Goal: Transaction & Acquisition: Purchase product/service

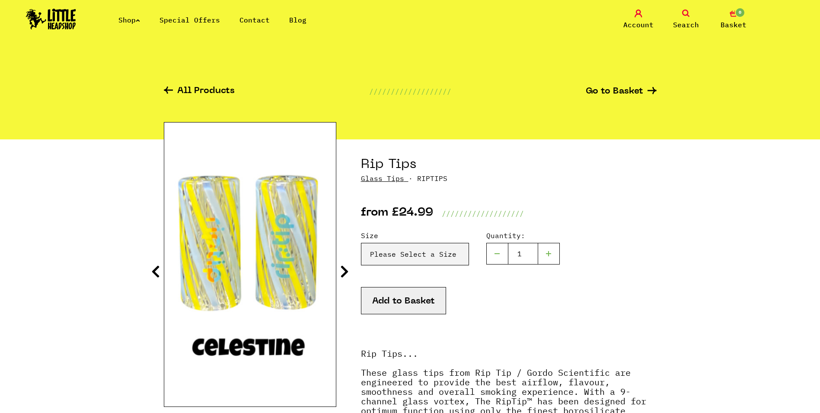
drag, startPoint x: 0, startPoint y: 0, endPoint x: 65, endPoint y: 10, distance: 65.6
click at [65, 10] on img at bounding box center [51, 19] width 50 height 21
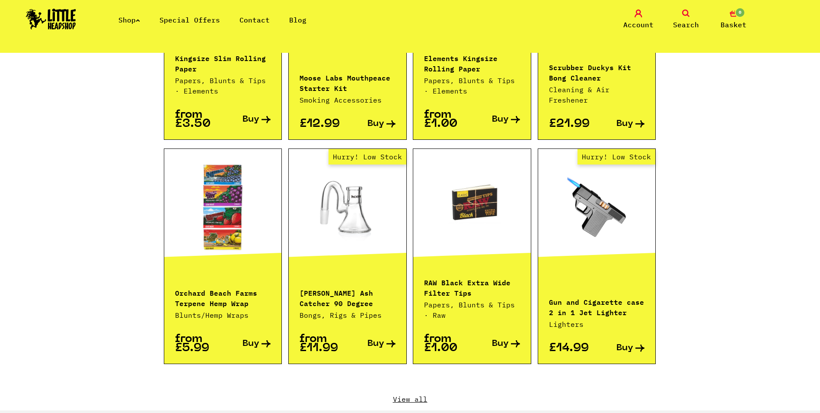
scroll to position [778, 0]
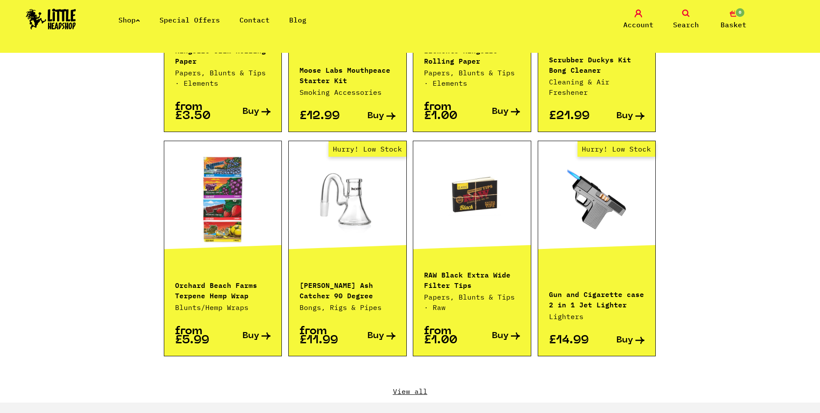
click at [409, 386] on link "View all" at bounding box center [410, 391] width 493 height 10
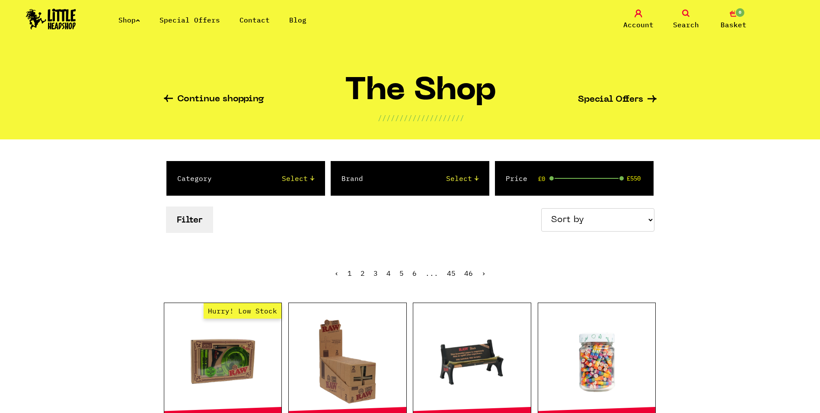
click at [589, 217] on select "Sort by Price - Low to High Price - High to Low Newest Products" at bounding box center [597, 219] width 113 height 23
select select "newest"
click at [543, 208] on select "Sort by Price - Low to High Price - High to Low Newest Products" at bounding box center [597, 219] width 113 height 23
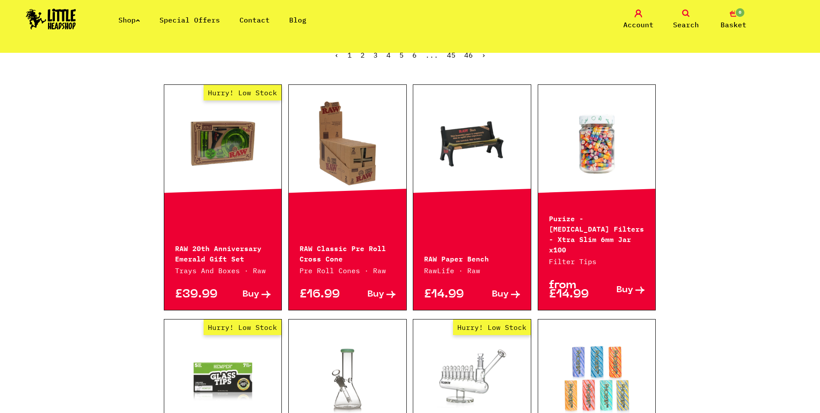
scroll to position [303, 0]
